Goal: Find specific page/section: Find specific page/section

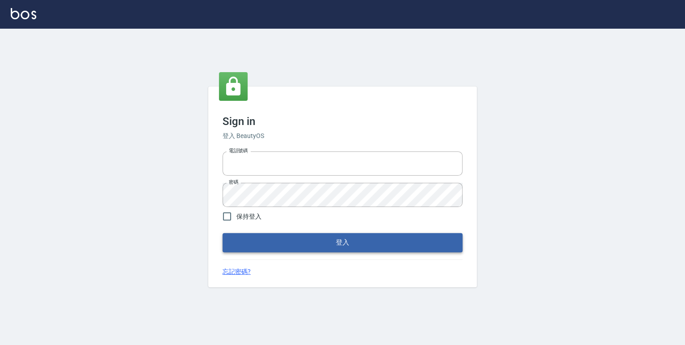
type input "0952331713"
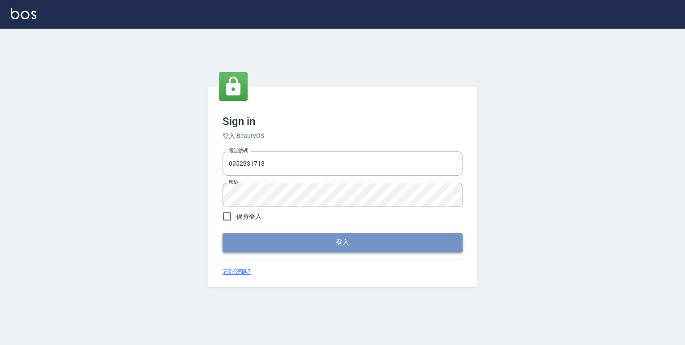
click at [327, 235] on button "登入" at bounding box center [342, 242] width 240 height 19
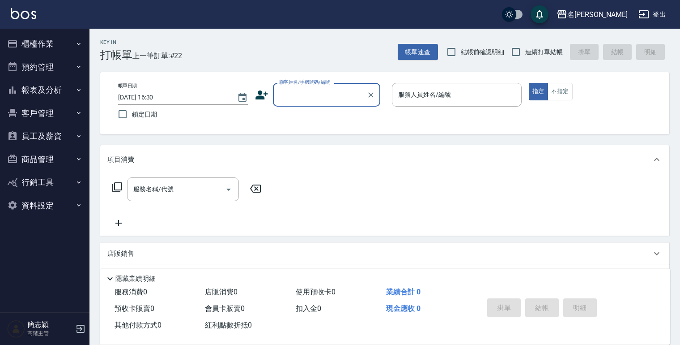
click at [78, 90] on icon "button" at bounding box center [79, 90] width 4 height 2
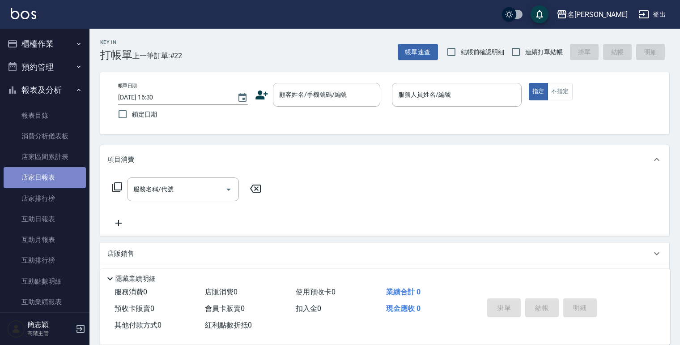
click at [46, 175] on link "店家日報表" at bounding box center [45, 177] width 82 height 21
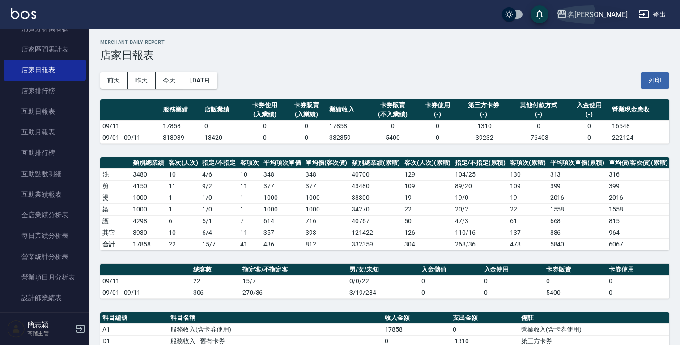
click at [567, 13] on icon "button" at bounding box center [562, 14] width 11 height 11
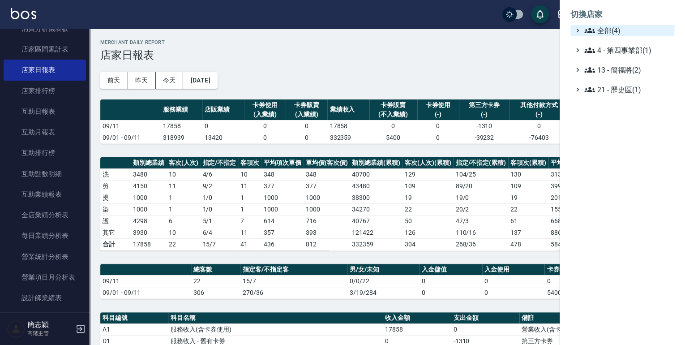
click at [582, 28] on div "全部(4)" at bounding box center [626, 30] width 88 height 11
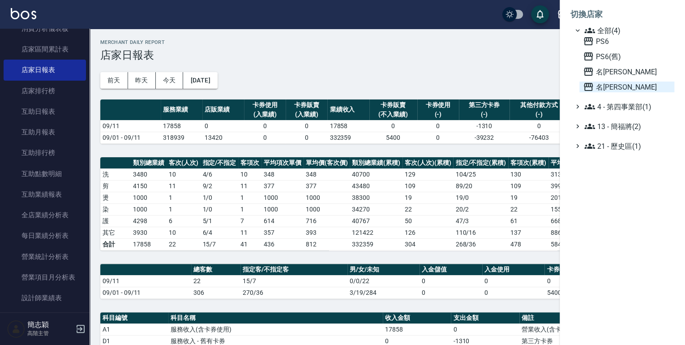
click at [587, 85] on icon at bounding box center [588, 86] width 11 height 11
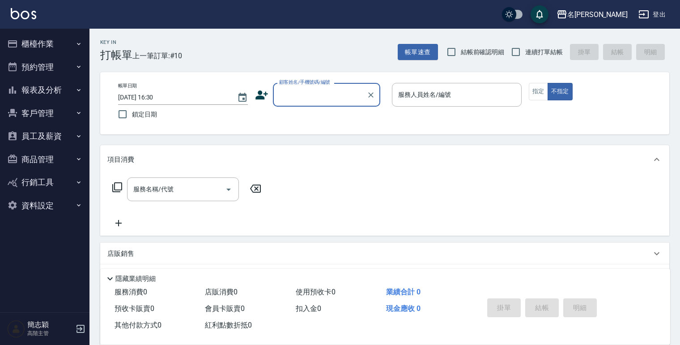
click at [79, 89] on icon "button" at bounding box center [78, 89] width 7 height 7
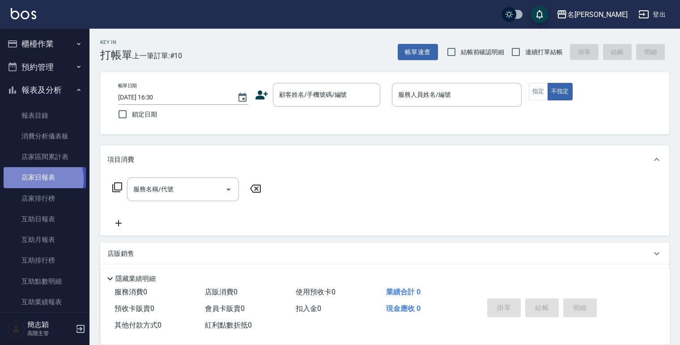
click at [36, 179] on link "店家日報表" at bounding box center [45, 177] width 82 height 21
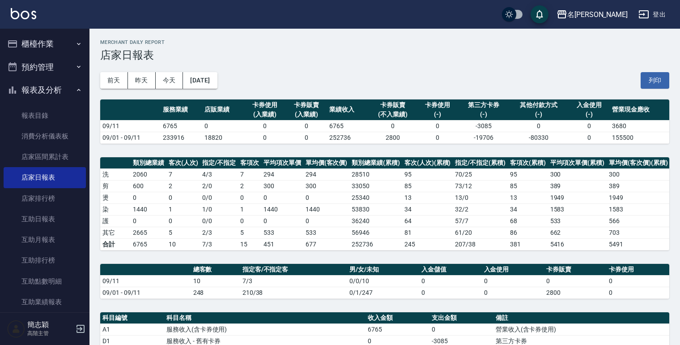
click at [654, 12] on button "登出" at bounding box center [652, 14] width 34 height 17
